Goal: Navigation & Orientation: Find specific page/section

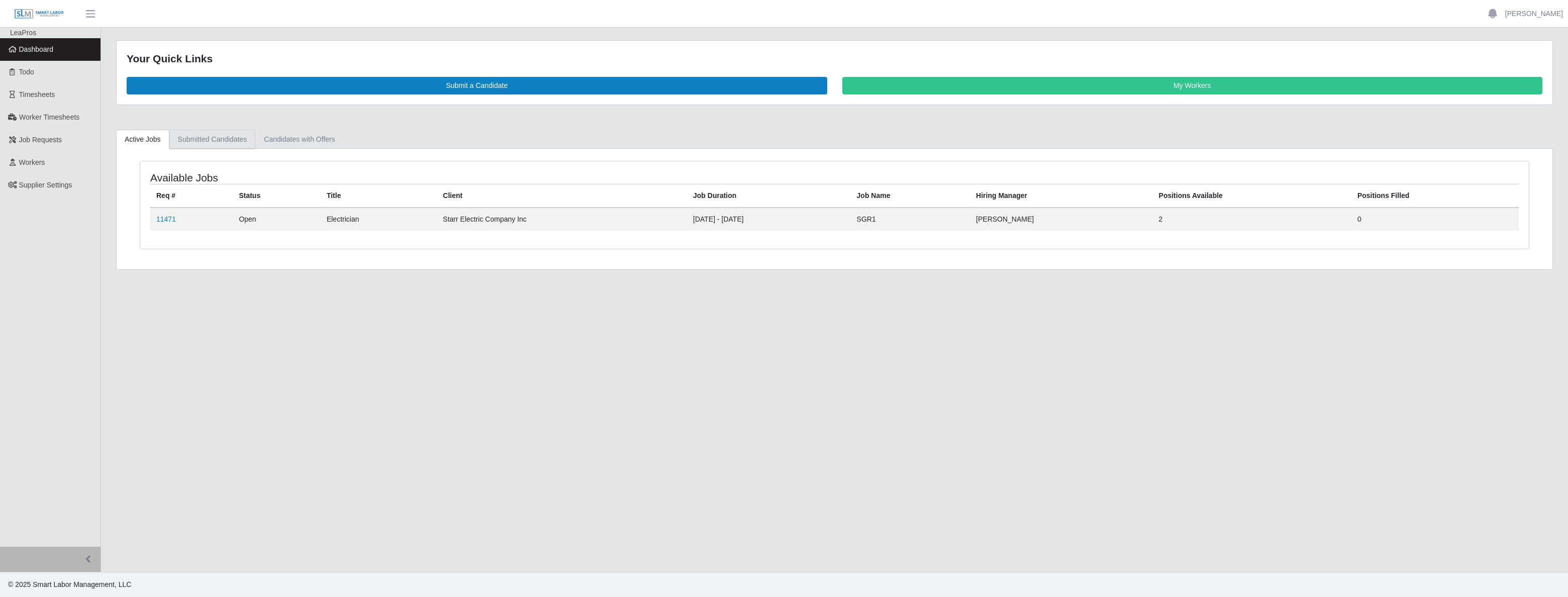
click at [222, 141] on link "Submitted Candidates" at bounding box center [212, 139] width 86 height 19
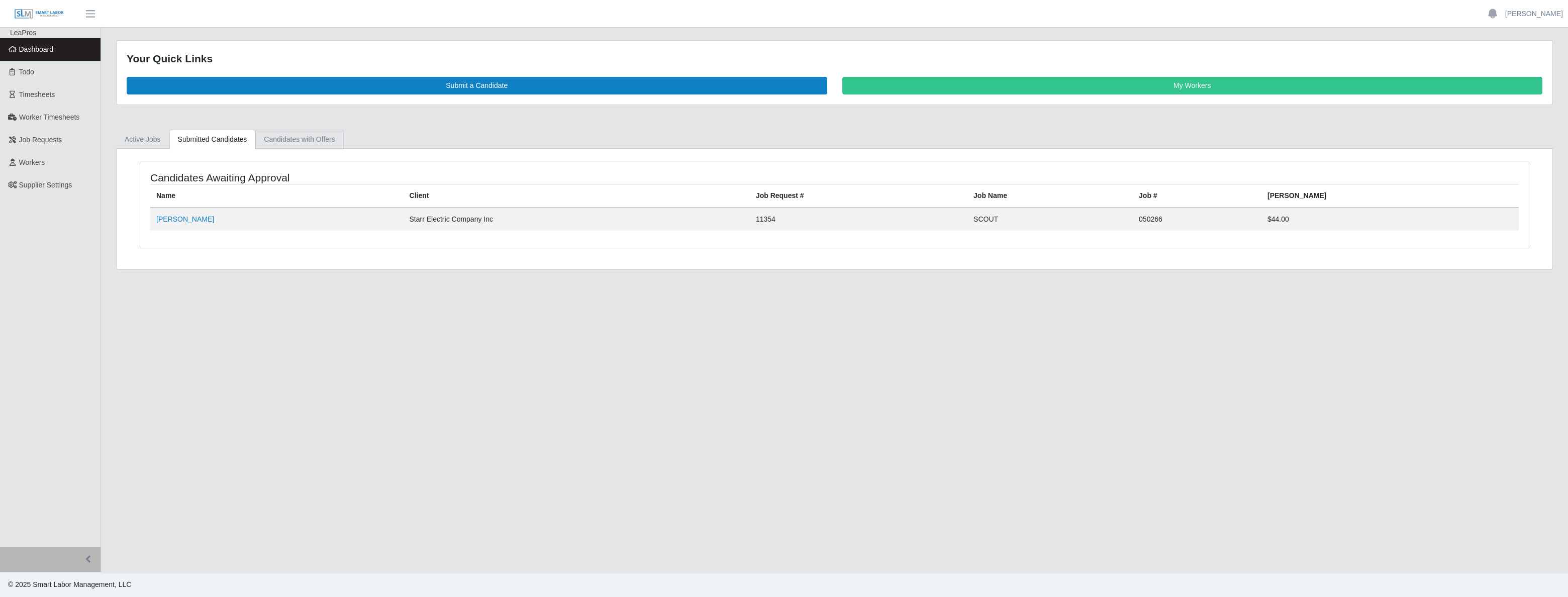
click at [281, 141] on link "Candidates with Offers" at bounding box center [299, 139] width 88 height 19
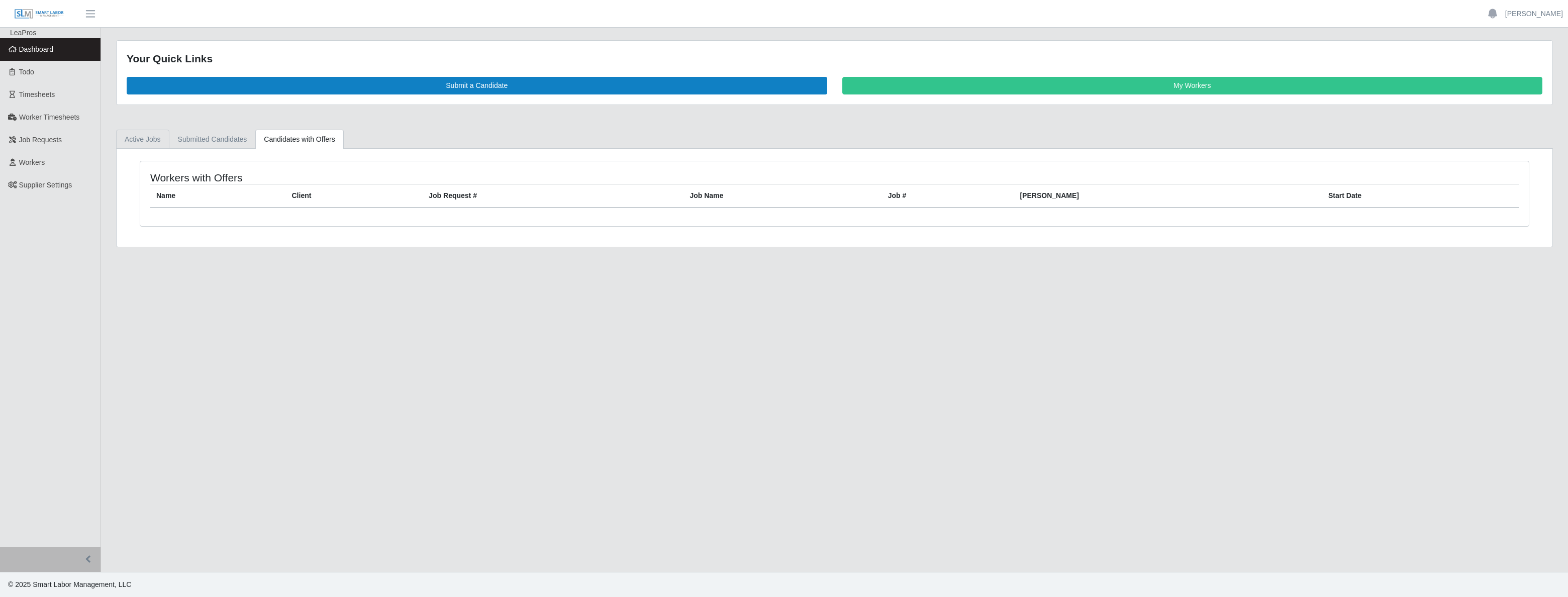
click at [147, 139] on link "Active Jobs" at bounding box center [143, 139] width 54 height 19
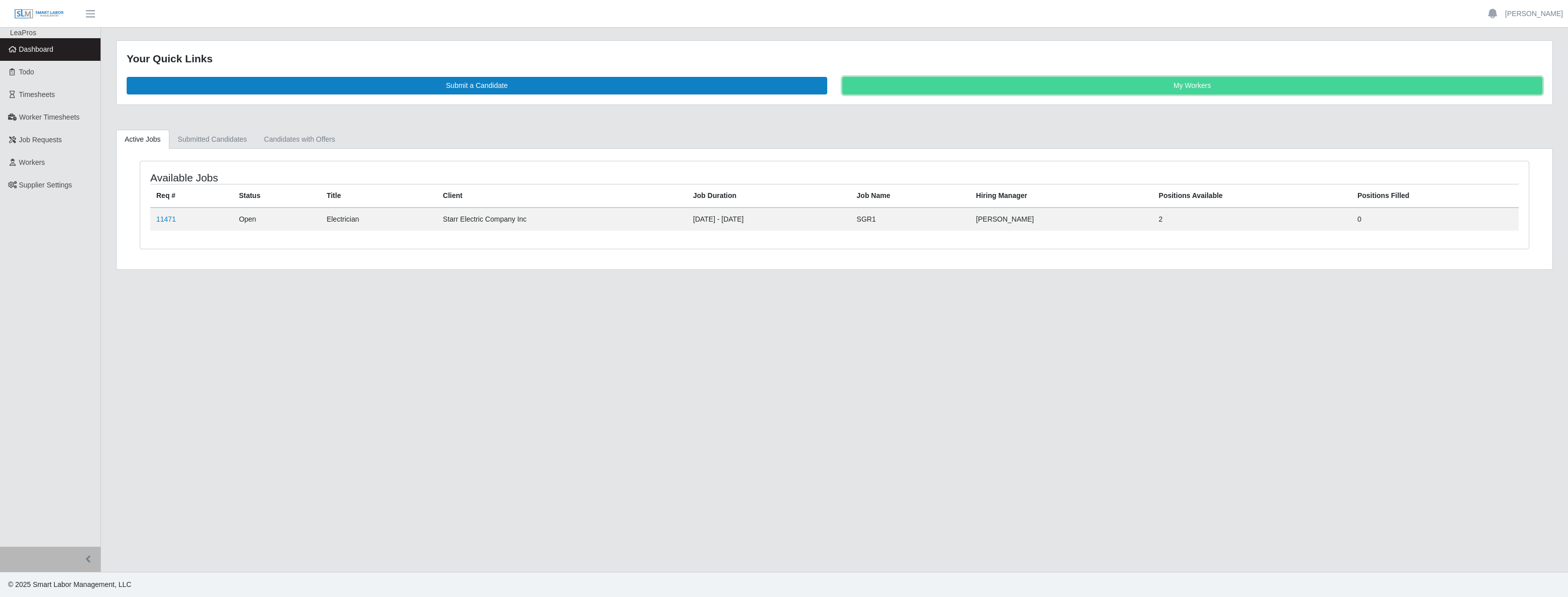
click at [1152, 85] on link "My Workers" at bounding box center [1192, 85] width 701 height 18
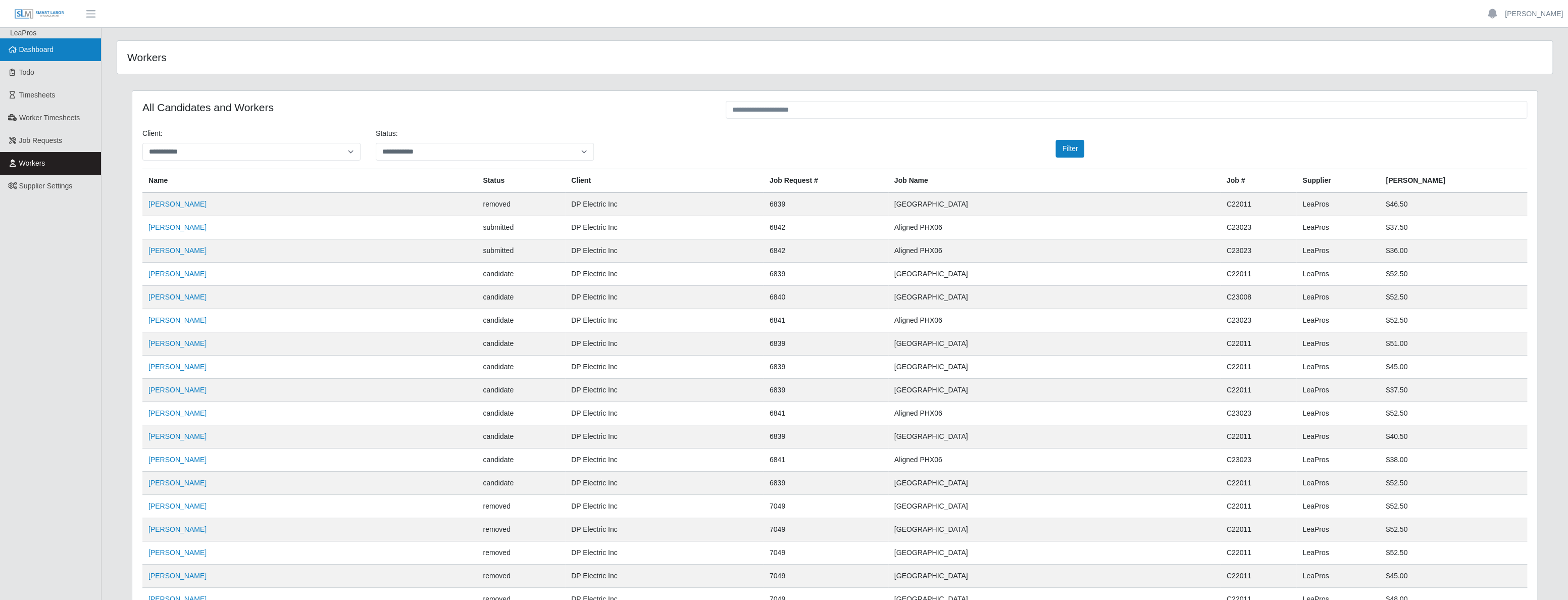
click at [43, 50] on span "Dashboard" at bounding box center [36, 49] width 35 height 8
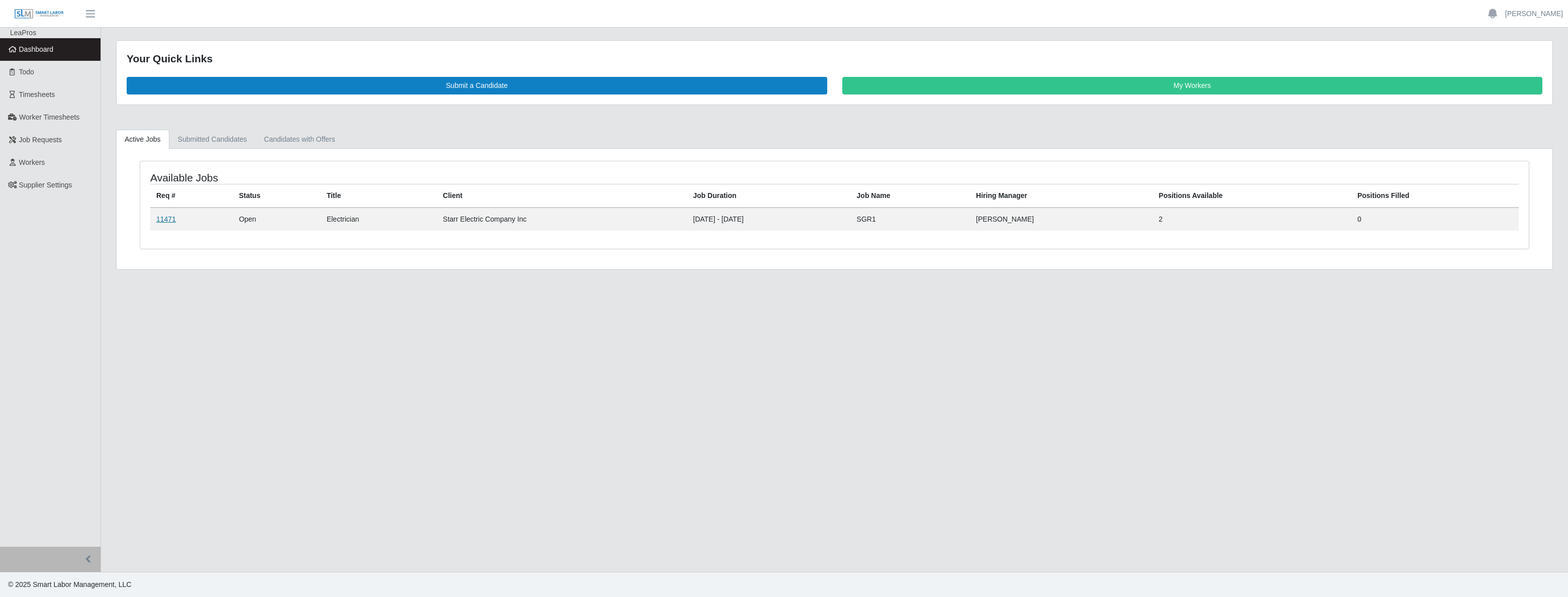
click at [164, 219] on link "11471" at bounding box center [166, 218] width 19 height 8
